Goal: Transaction & Acquisition: Subscribe to service/newsletter

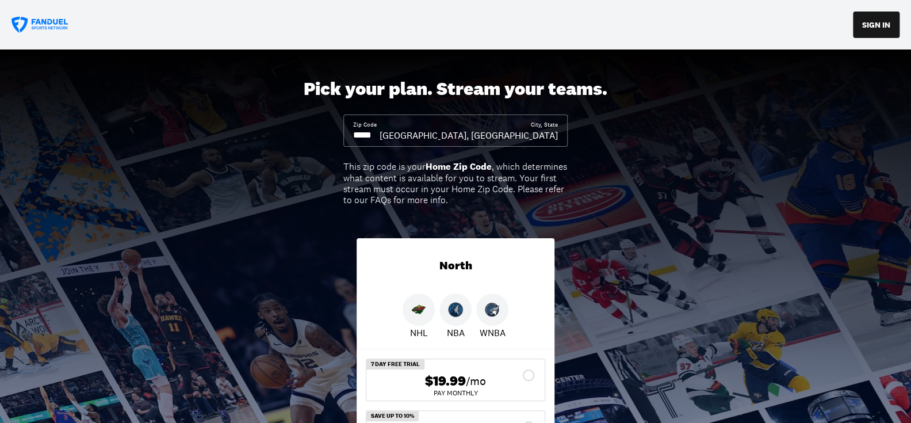
click at [380, 136] on input at bounding box center [366, 135] width 26 height 13
click at [424, 156] on div "Pick your plan. Stream your teams. Zip Code City, State [GEOGRAPHIC_DATA], [GEO…" at bounding box center [455, 286] width 911 height 474
click at [378, 135] on input at bounding box center [366, 135] width 26 height 13
drag, startPoint x: 376, startPoint y: 135, endPoint x: 349, endPoint y: 135, distance: 27.6
click at [349, 135] on div "Zip Code City, State [GEOGRAPHIC_DATA], [GEOGRAPHIC_DATA]" at bounding box center [456, 131] width 224 height 32
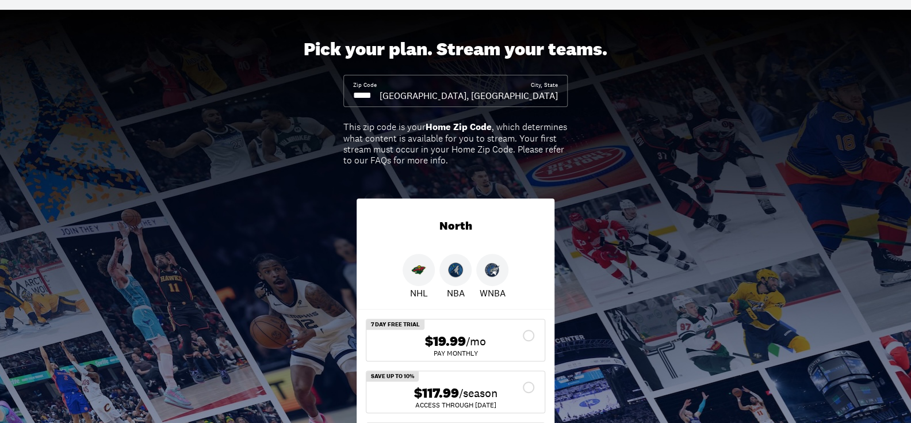
scroll to position [58, 0]
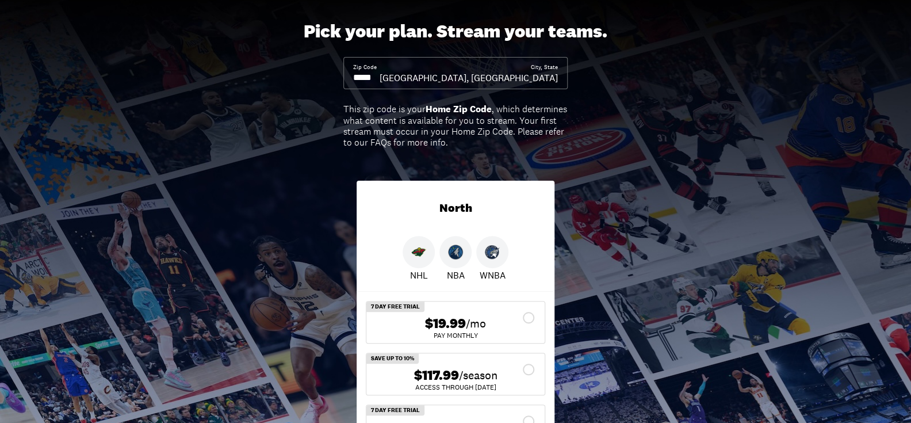
click at [535, 71] on div "[GEOGRAPHIC_DATA], [GEOGRAPHIC_DATA]" at bounding box center [469, 77] width 178 height 13
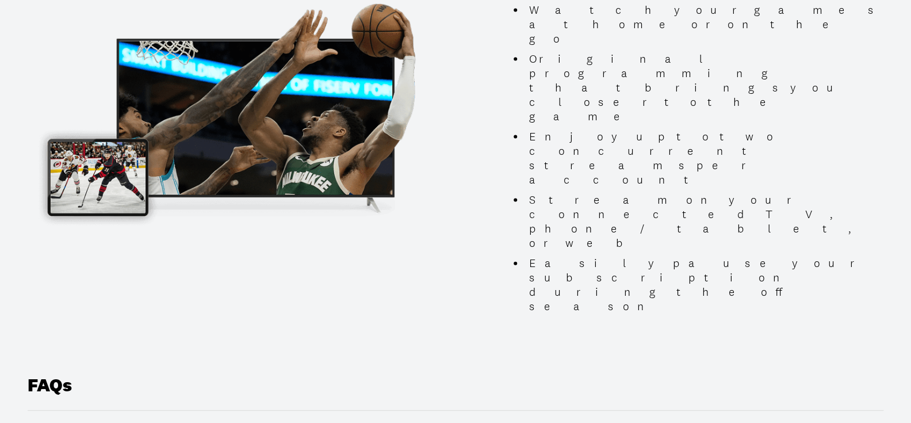
scroll to position [1208, 0]
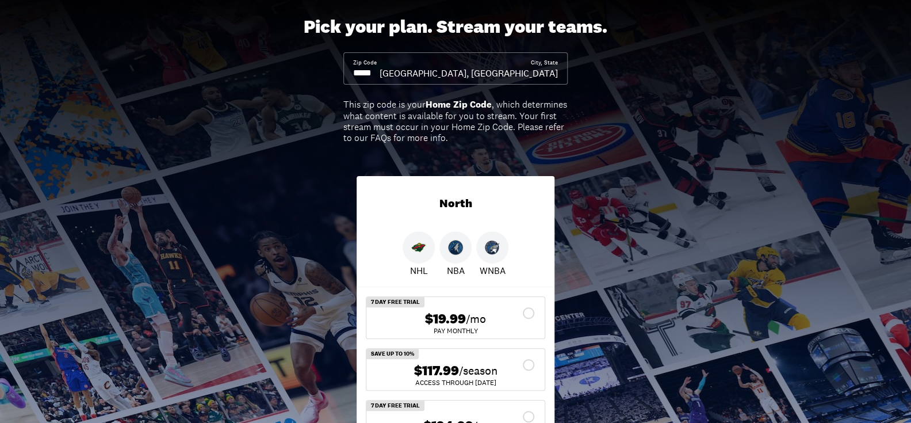
scroll to position [0, 0]
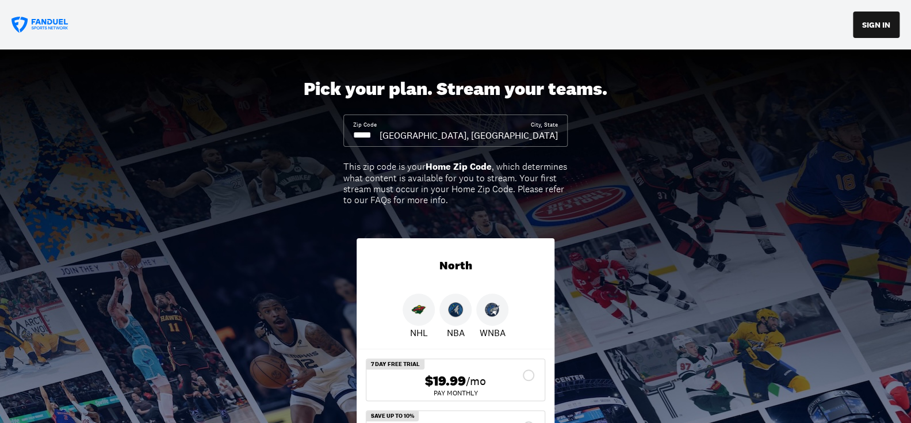
click at [400, 145] on div "Zip Code City, State [GEOGRAPHIC_DATA], [GEOGRAPHIC_DATA]" at bounding box center [456, 131] width 224 height 32
click at [353, 142] on div at bounding box center [353, 142] width 0 height 0
click at [380, 136] on input at bounding box center [366, 135] width 26 height 13
click at [377, 136] on input at bounding box center [366, 135] width 26 height 13
type input "*****"
